Goal: Transaction & Acquisition: Purchase product/service

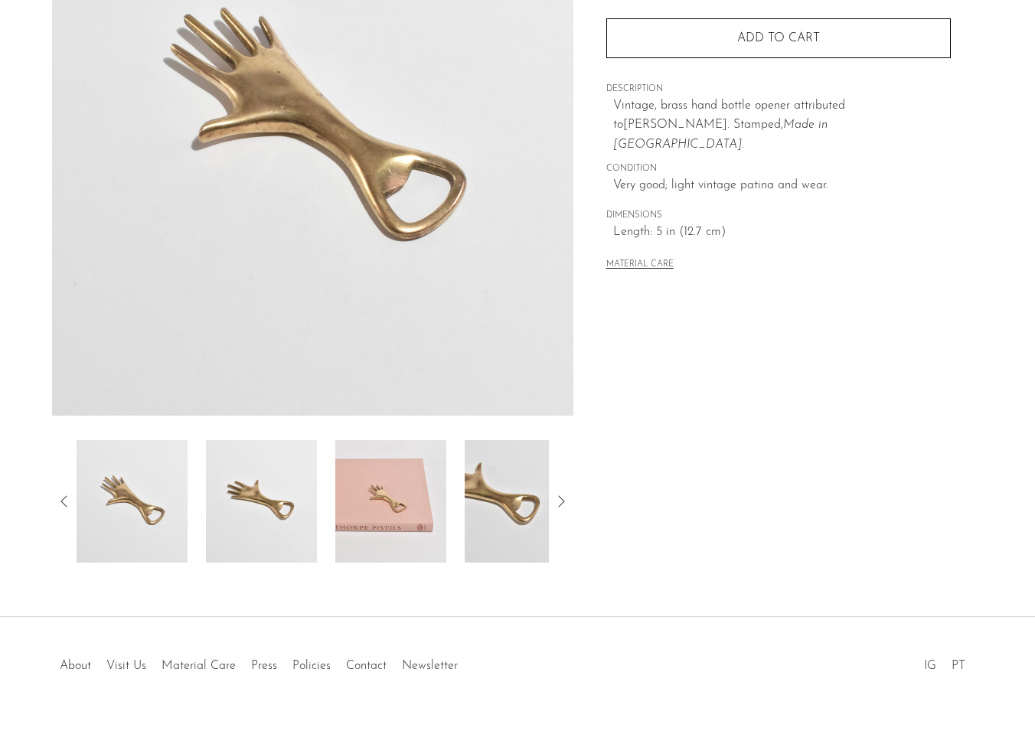
scroll to position [230, 0]
click at [282, 525] on img at bounding box center [261, 501] width 111 height 123
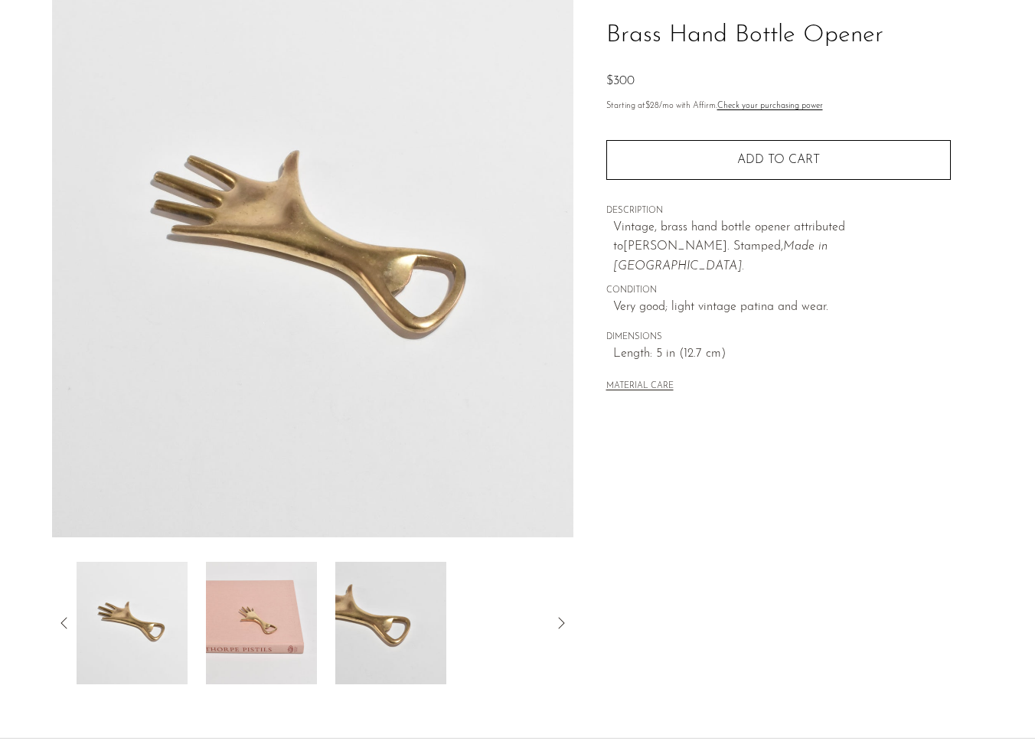
scroll to position [109, 0]
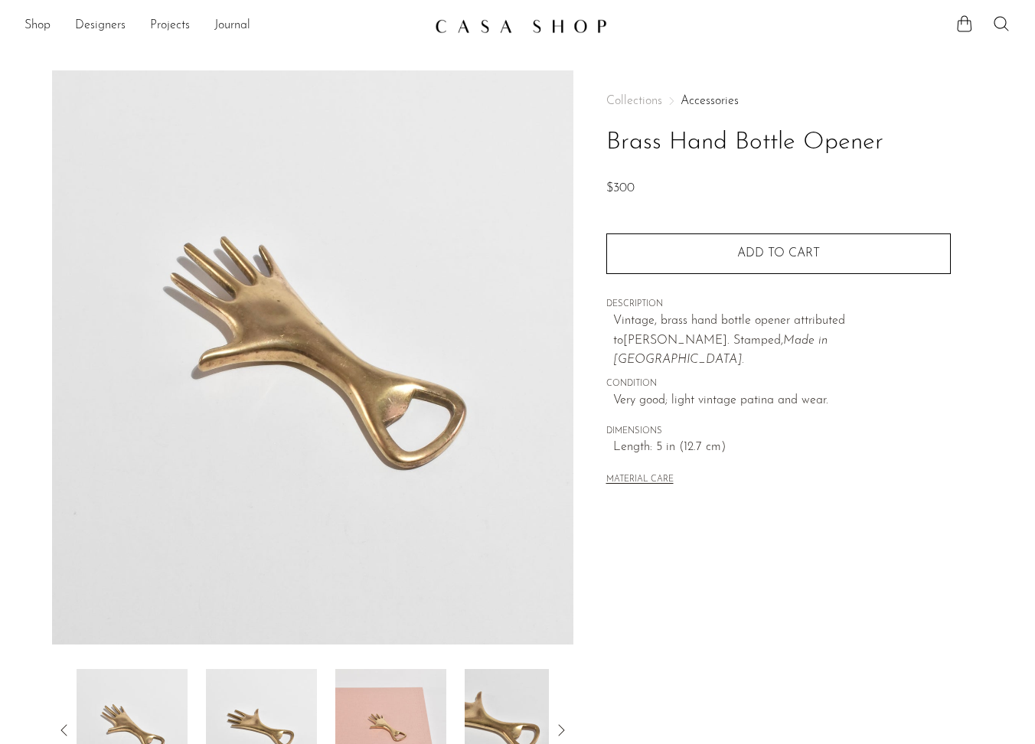
scroll to position [109, 0]
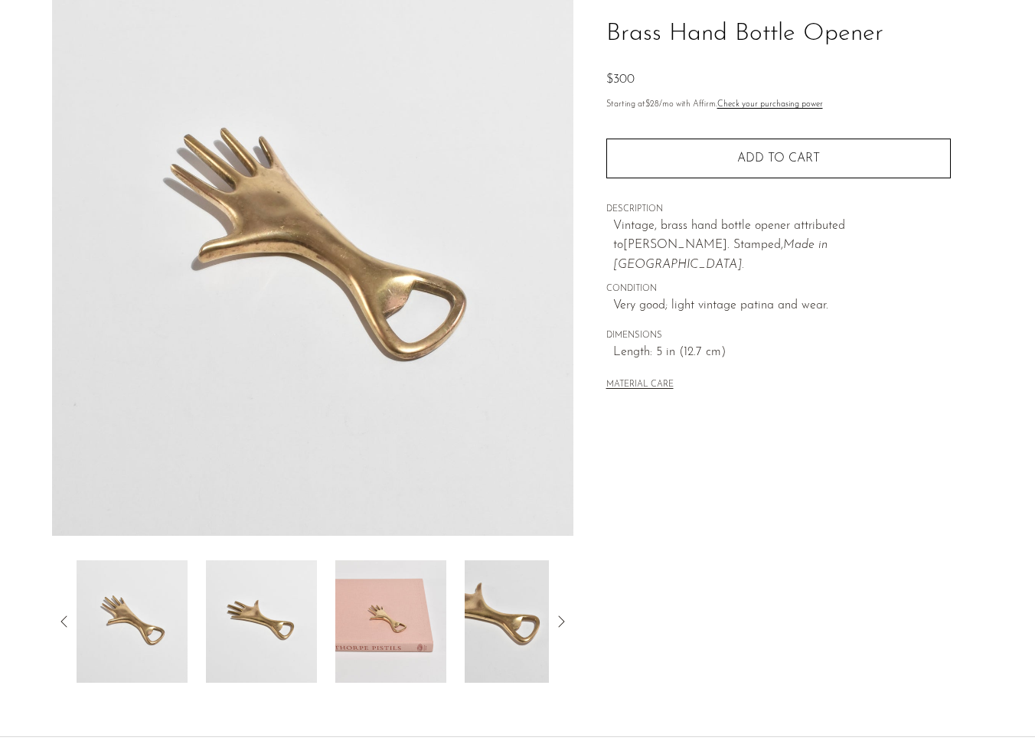
click at [1020, 418] on section "Brass Hand Bottle Opener $300" at bounding box center [517, 322] width 1035 height 721
